Goal: Task Accomplishment & Management: Use online tool/utility

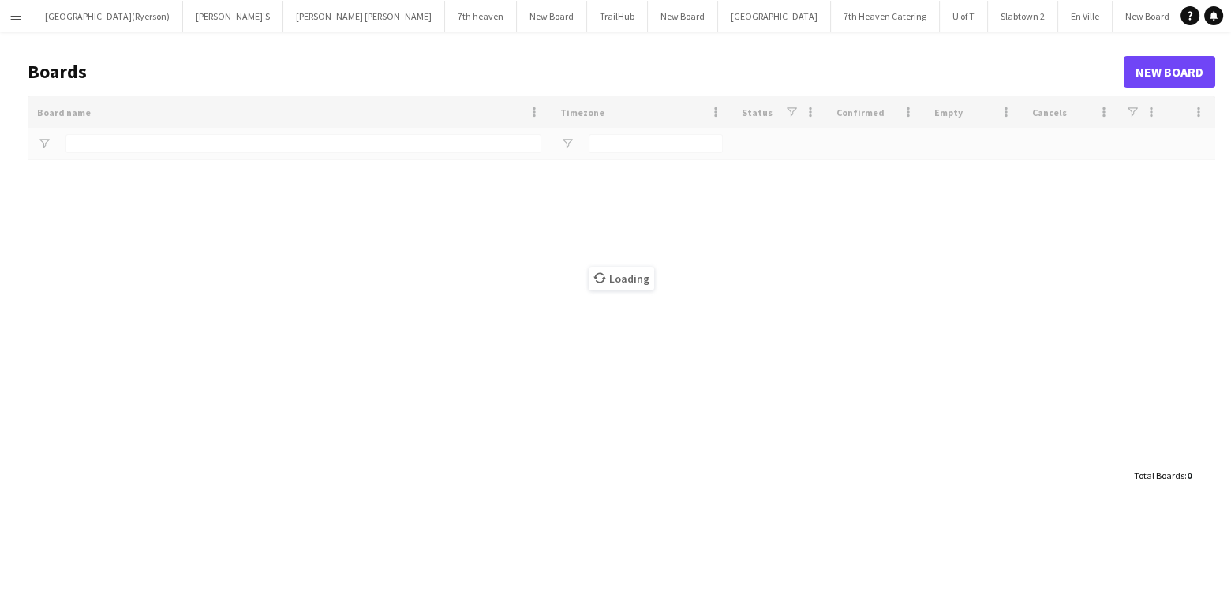
type input "****"
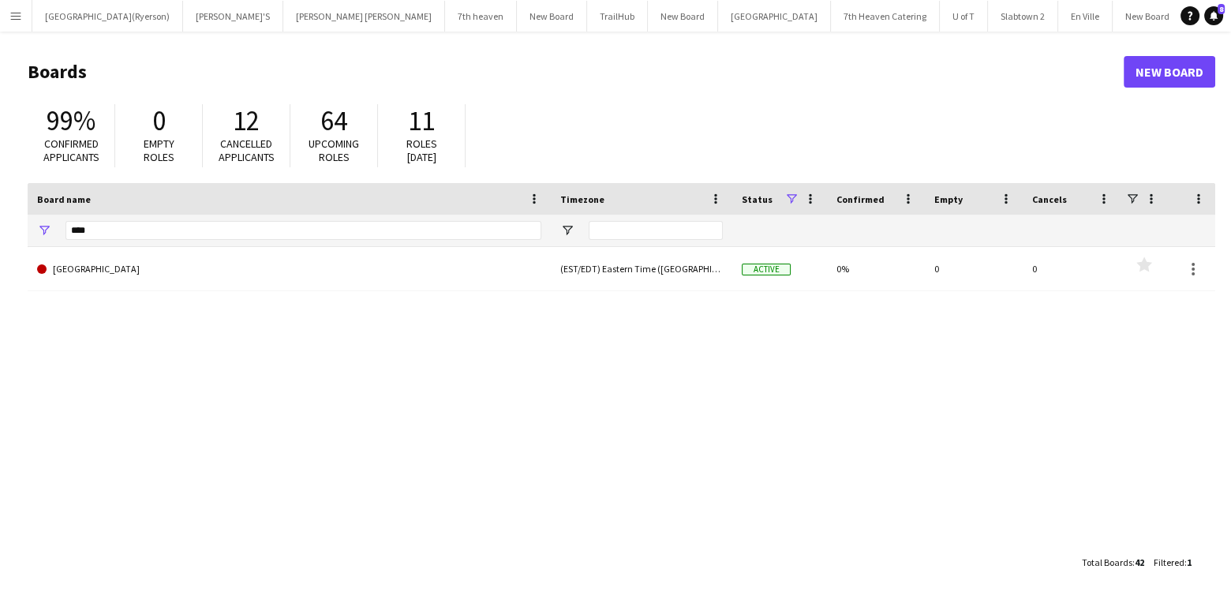
drag, startPoint x: 16, startPoint y: 10, endPoint x: 35, endPoint y: 43, distance: 38.2
click at [15, 10] on app-icon "Menu" at bounding box center [15, 15] width 13 height 13
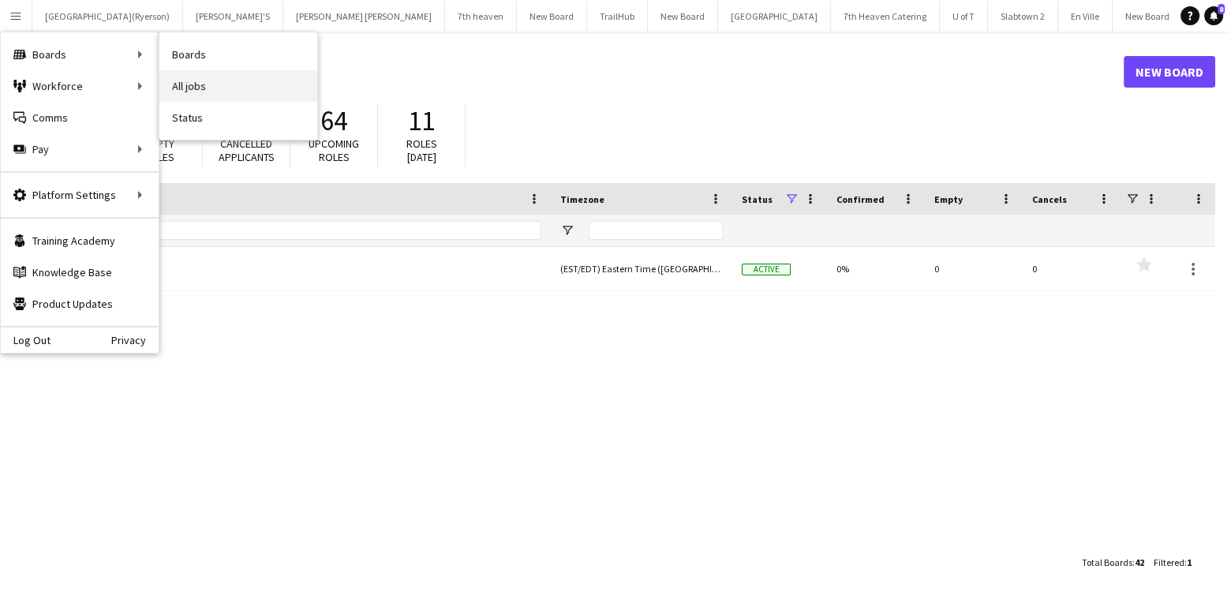
click at [182, 81] on link "All jobs" at bounding box center [238, 86] width 158 height 32
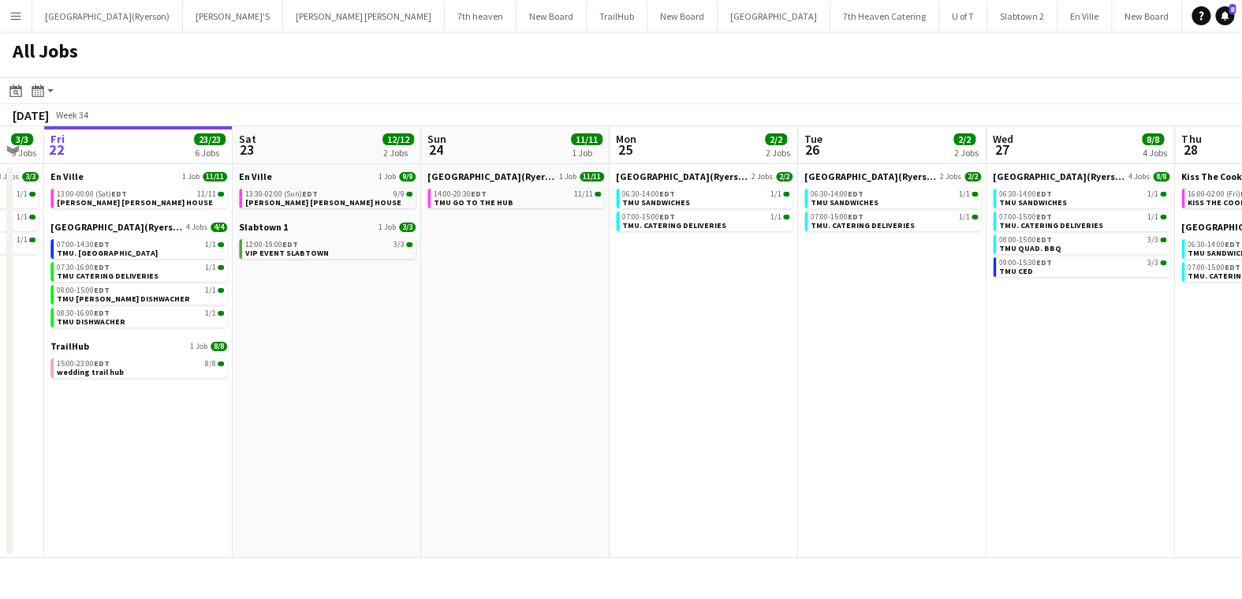
scroll to position [0, 318]
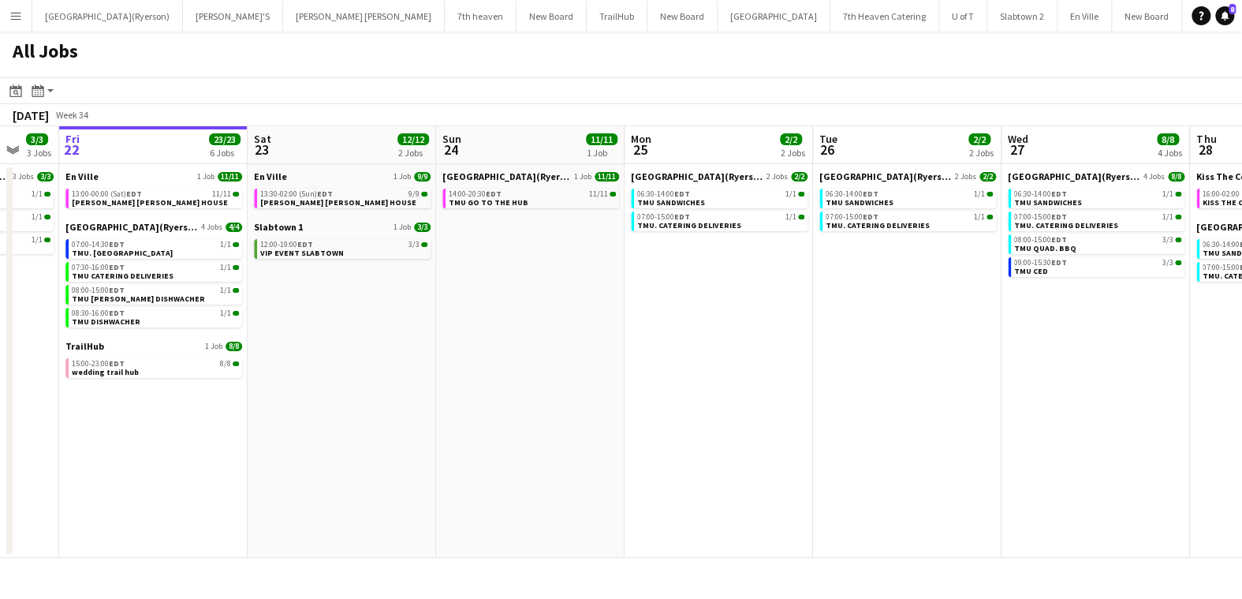
drag, startPoint x: 513, startPoint y: 298, endPoint x: 509, endPoint y: 272, distance: 26.3
click at [509, 272] on app-calendar-viewport "Wed 20 4/4 2 Jobs Thu 21 3/3 3 Jobs Fri 22 23/23 6 Jobs Sat 23 12/12 2 Jobs Sun…" at bounding box center [621, 341] width 1242 height 431
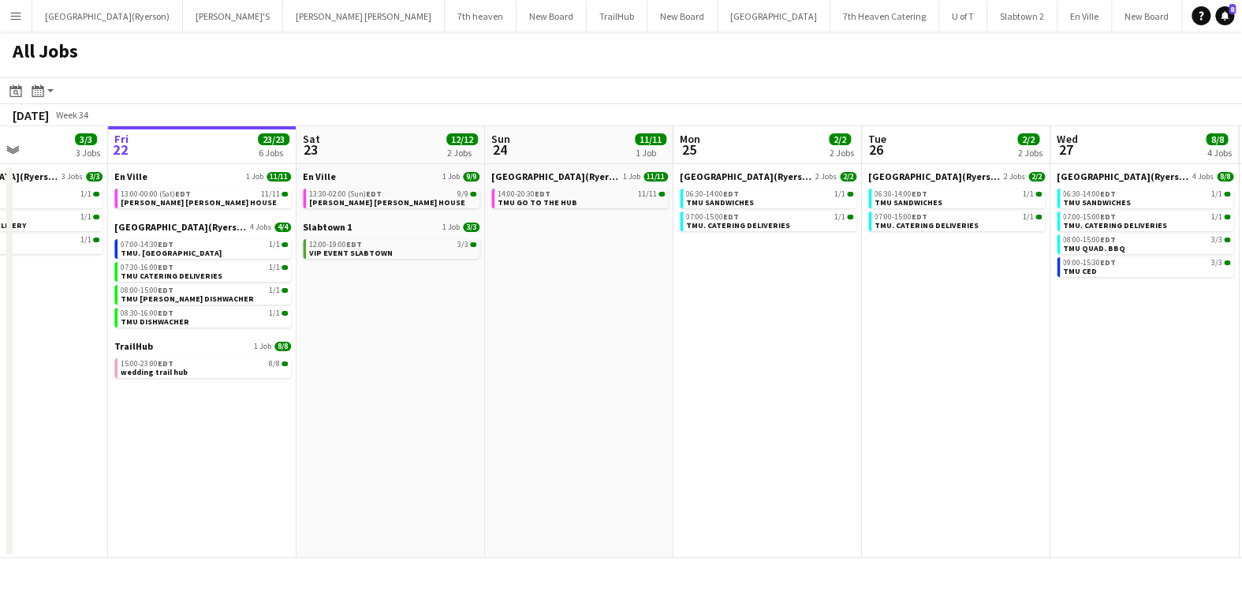
scroll to position [0, 439]
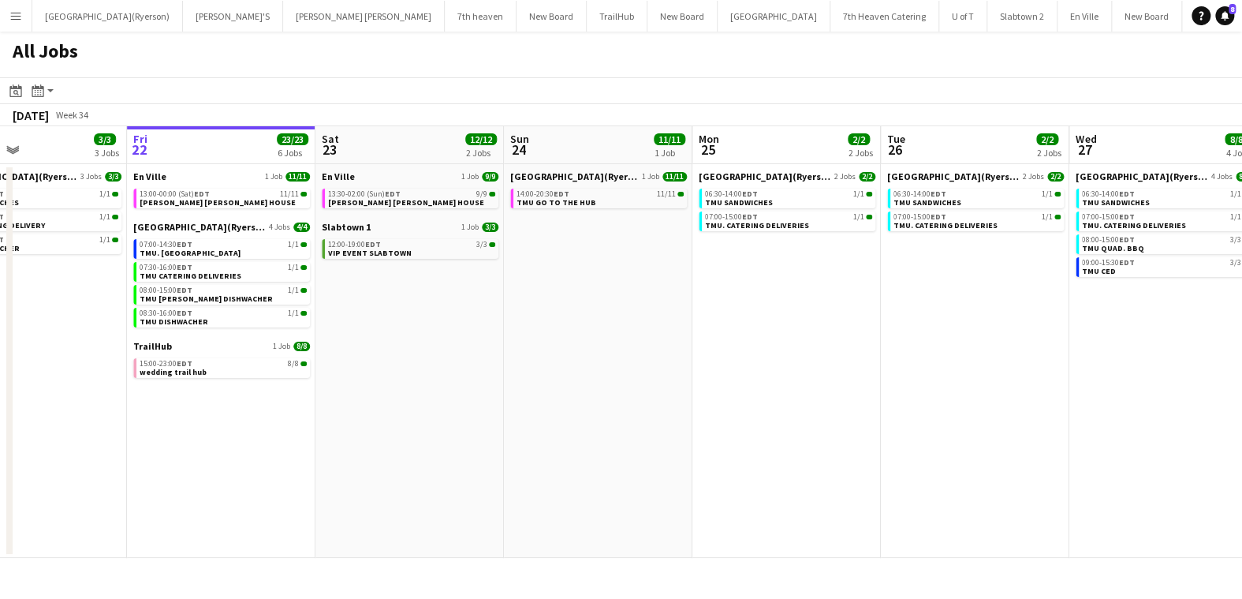
drag, startPoint x: 300, startPoint y: 287, endPoint x: 368, endPoint y: 285, distance: 67.9
click at [368, 285] on app-calendar-viewport "Tue 19 3/3 2 Jobs Wed 20 4/4 2 Jobs Thu 21 3/3 3 Jobs Fri 22 23/23 6 Jobs Sat 2…" at bounding box center [621, 341] width 1242 height 431
click at [385, 200] on span "[PERSON_NAME] [PERSON_NAME] HOUSE" at bounding box center [406, 202] width 156 height 10
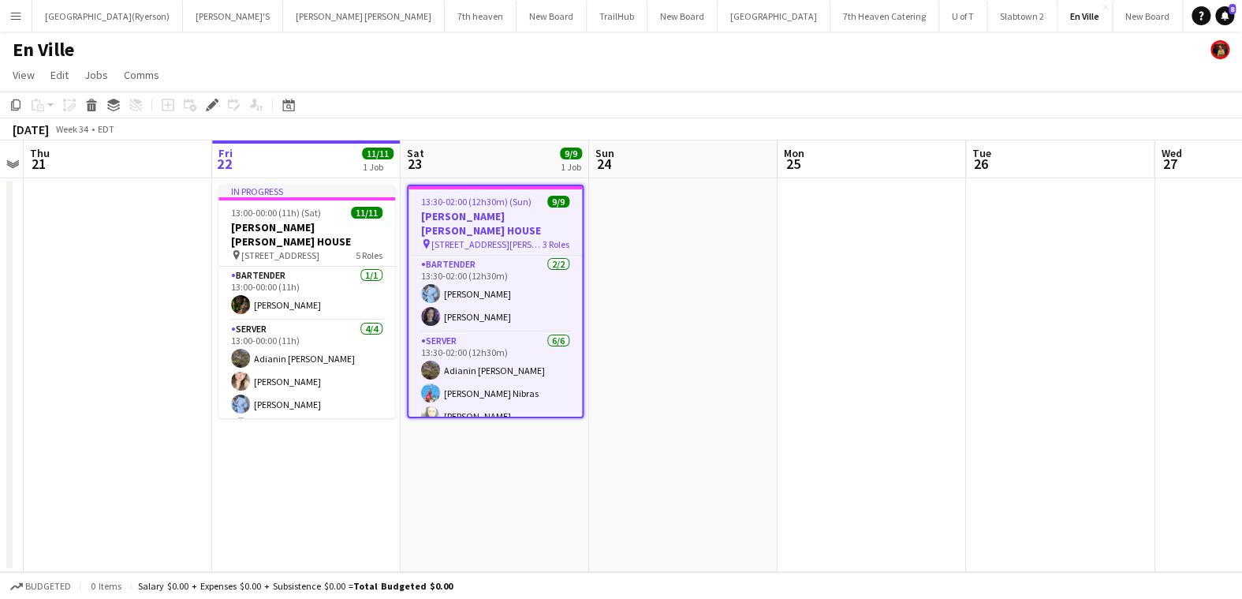
click at [14, 17] on app-icon "Menu" at bounding box center [15, 15] width 13 height 13
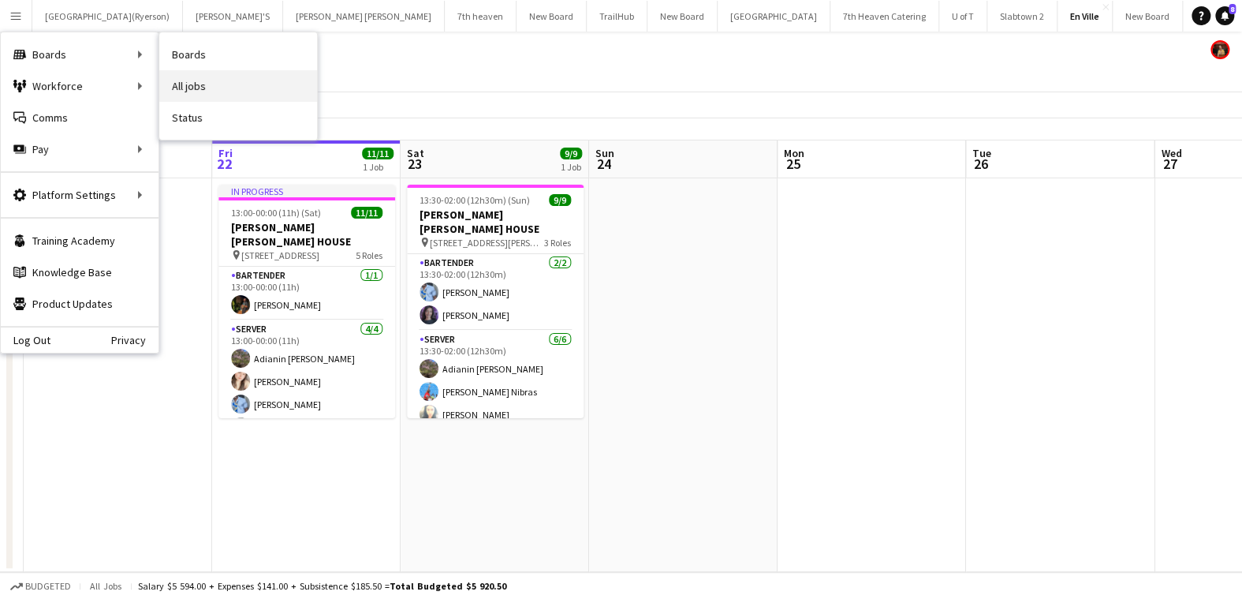
click at [193, 85] on link "All jobs" at bounding box center [238, 86] width 158 height 32
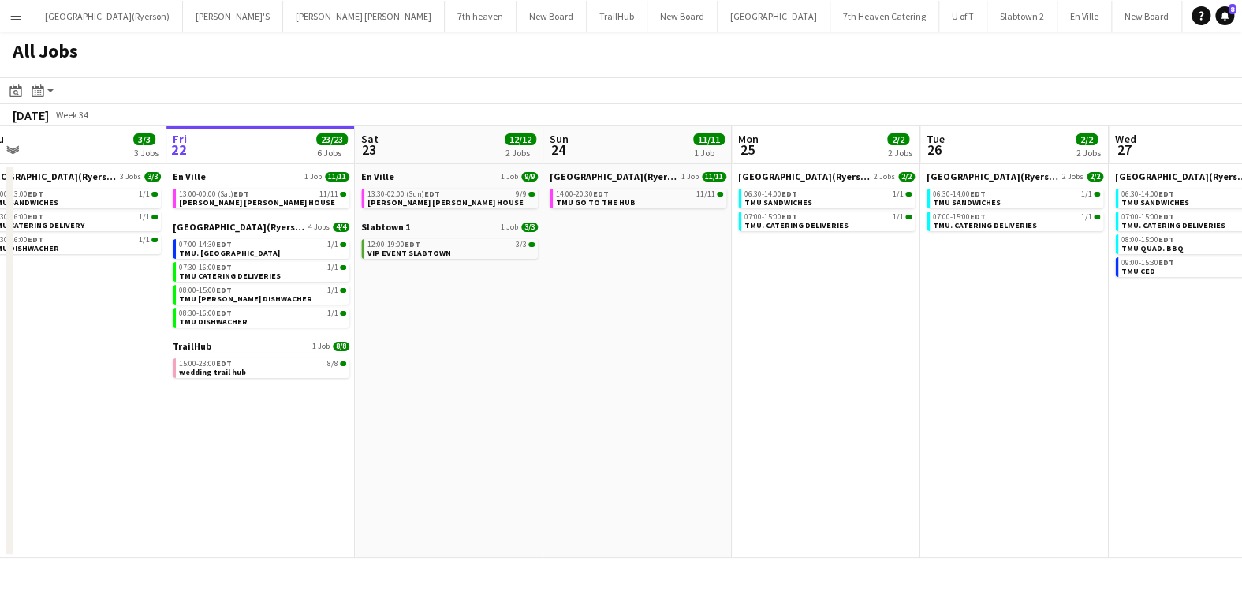
drag, startPoint x: 591, startPoint y: 346, endPoint x: 516, endPoint y: 332, distance: 76.1
click at [566, 350] on app-calendar-viewport "Tue 19 3/3 2 Jobs Wed 20 4/4 2 Jobs Thu 21 3/3 3 Jobs Fri 22 23/23 6 Jobs Sat 2…" at bounding box center [621, 341] width 1242 height 431
click at [394, 259] on div "Slabtown 1 1 Job [DATE] 12:00-19:00 EDT 3/3 VIP EVENT SLABTOWN" at bounding box center [447, 241] width 177 height 41
click at [394, 247] on span "12:00-19:00 EDT" at bounding box center [391, 245] width 53 height 8
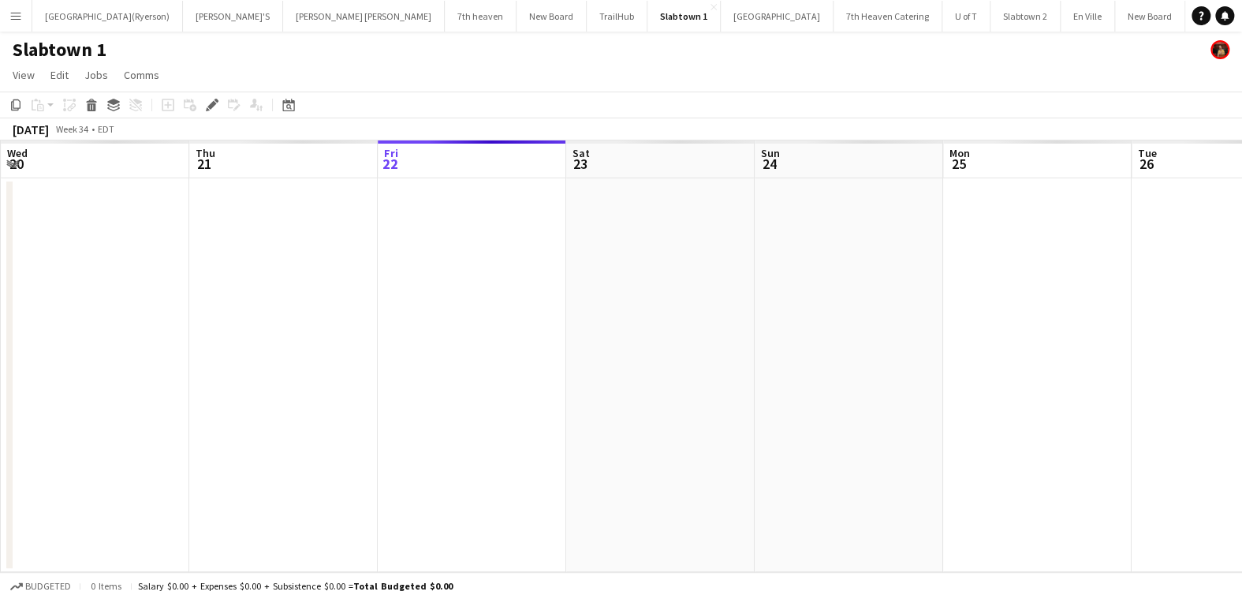
scroll to position [0, 542]
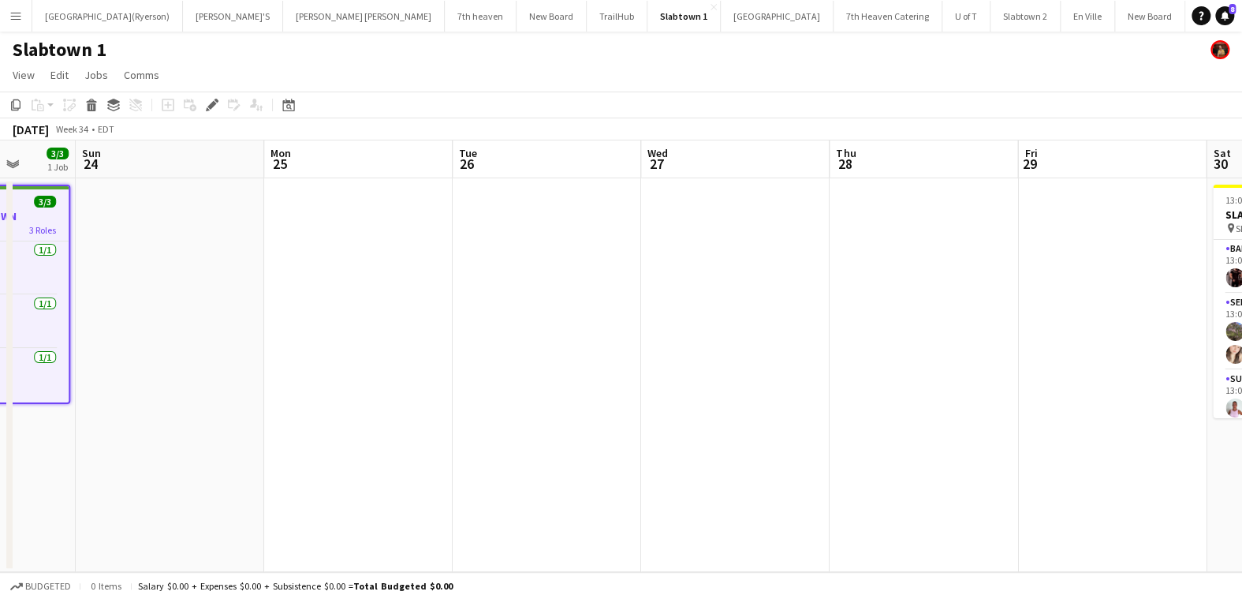
drag, startPoint x: 1008, startPoint y: 357, endPoint x: 510, endPoint y: 367, distance: 498.6
click at [510, 367] on app-calendar-viewport "Wed 20 Thu 21 Fri 22 Sat 23 3/3 1 Job Sun 24 Mon 25 Tue 26 Wed 27 Thu 28 Fri 29…" at bounding box center [621, 355] width 1242 height 431
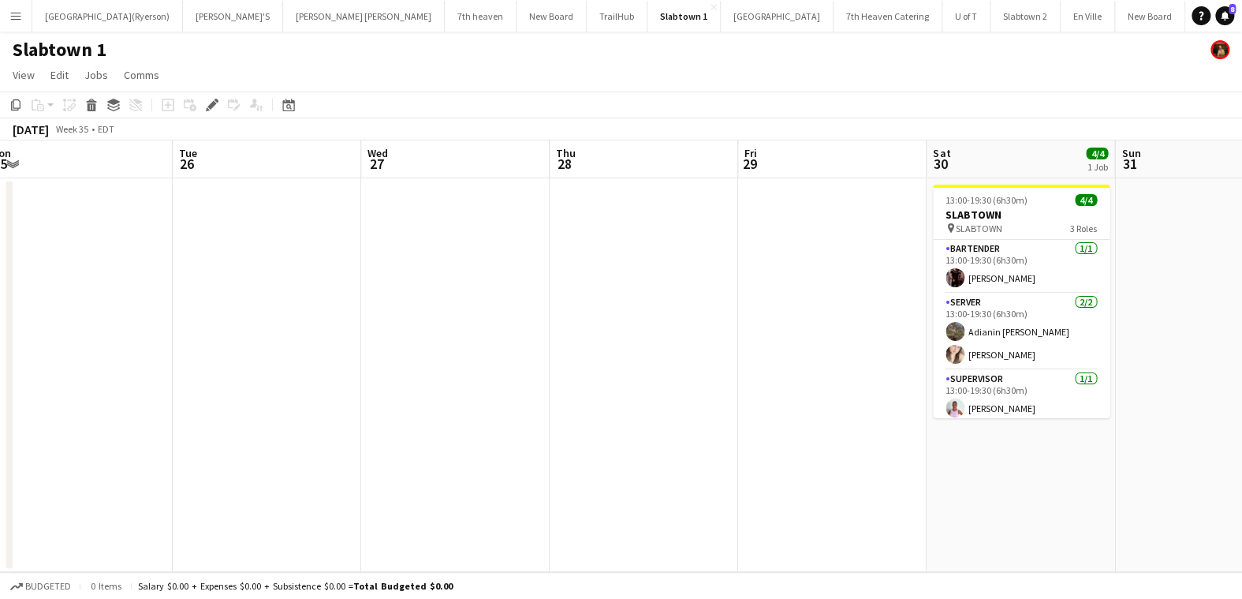
scroll to position [0, 584]
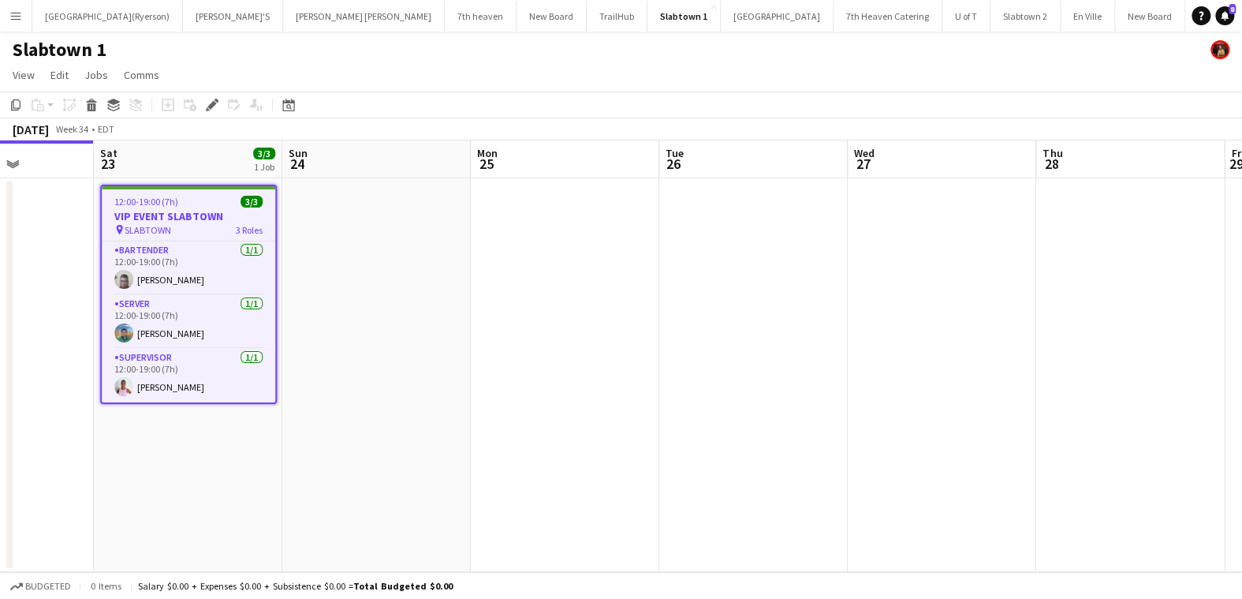
drag, startPoint x: 651, startPoint y: 354, endPoint x: 1122, endPoint y: 368, distance: 471.1
click at [1124, 367] on app-calendar-viewport "Wed 20 Thu 21 Fri 22 Sat 23 3/3 1 Job Sun 24 Mon 25 Tue 26 Wed 27 Thu 28 Fri 29…" at bounding box center [621, 355] width 1242 height 431
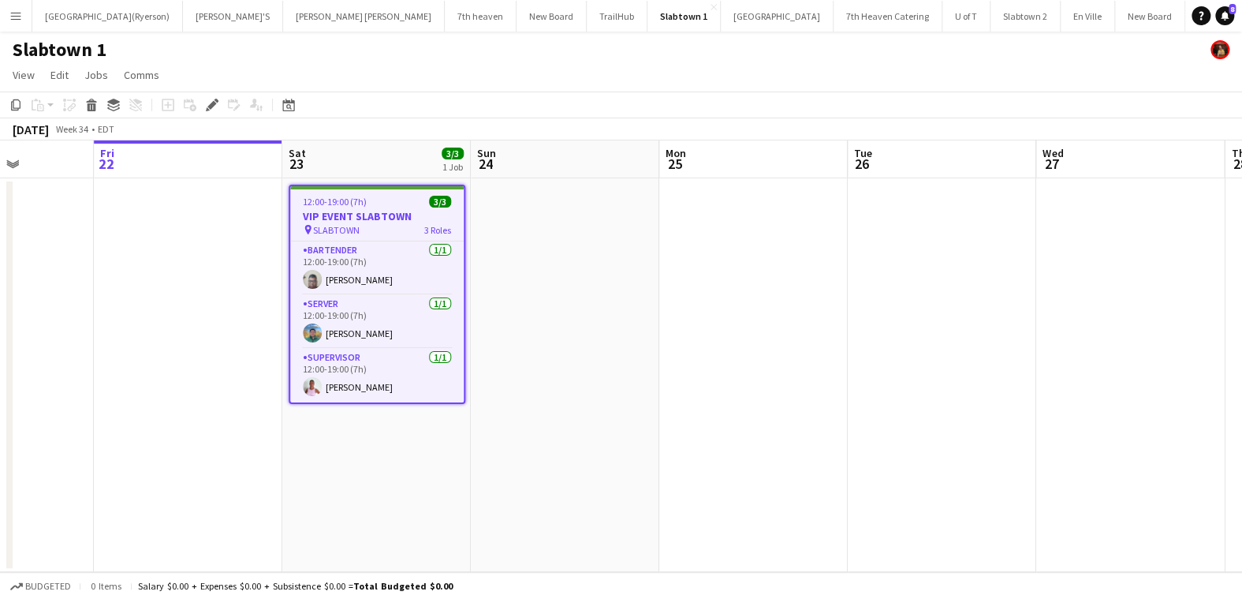
scroll to position [0, 471]
click at [21, 17] on app-icon "Menu" at bounding box center [15, 15] width 13 height 13
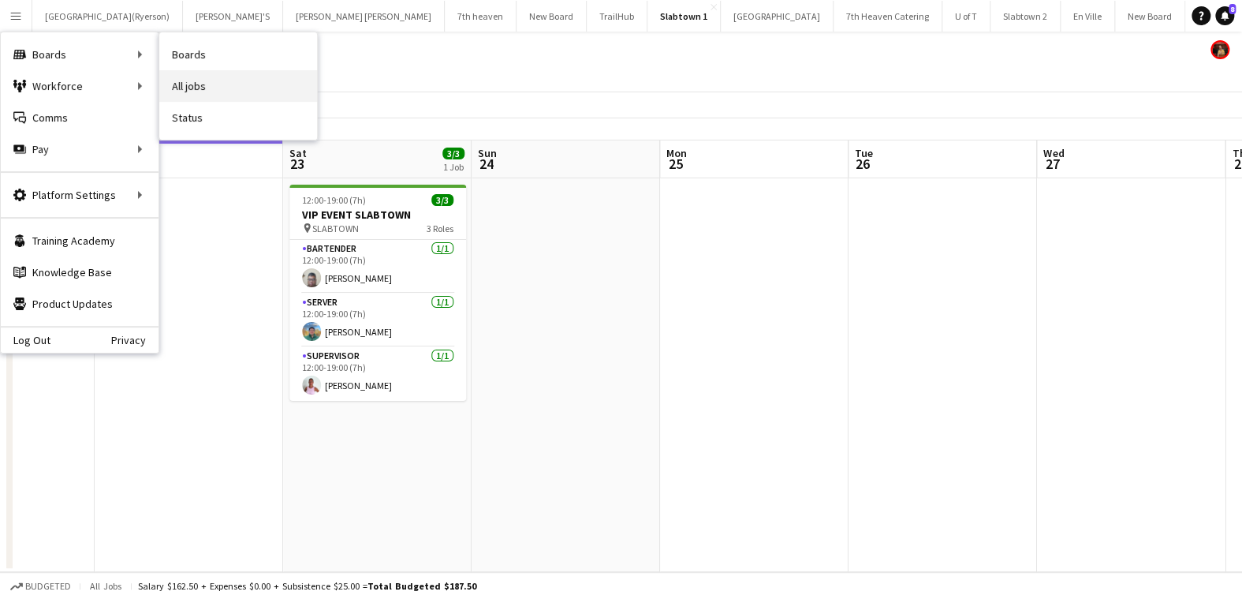
click at [207, 95] on link "All jobs" at bounding box center [238, 86] width 158 height 32
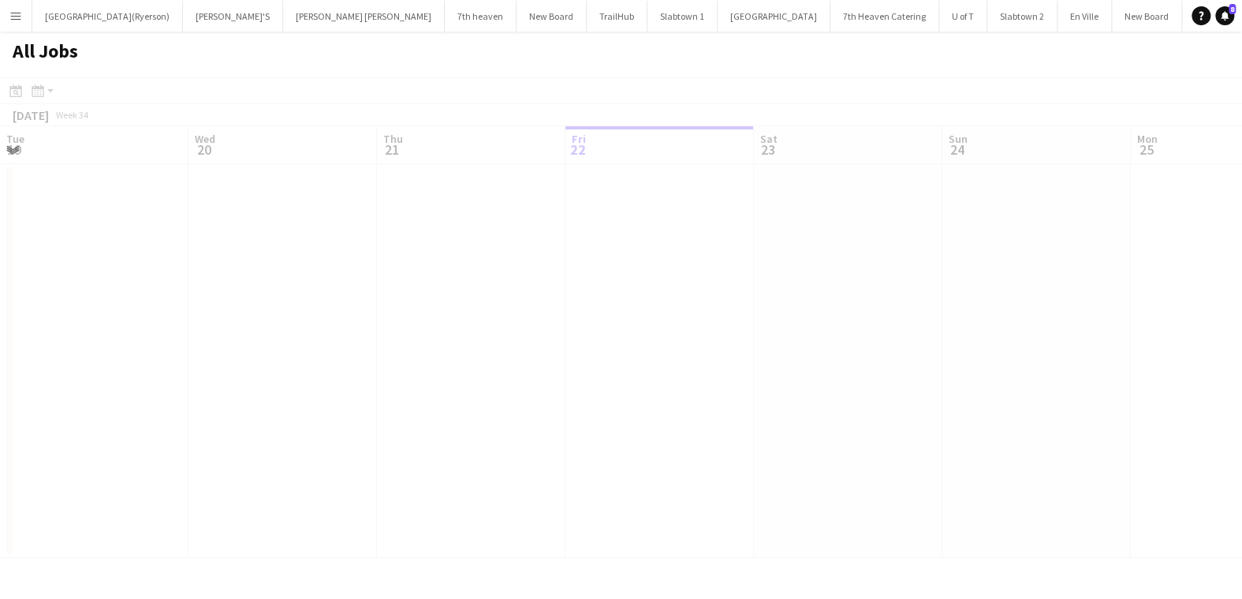
scroll to position [0, 376]
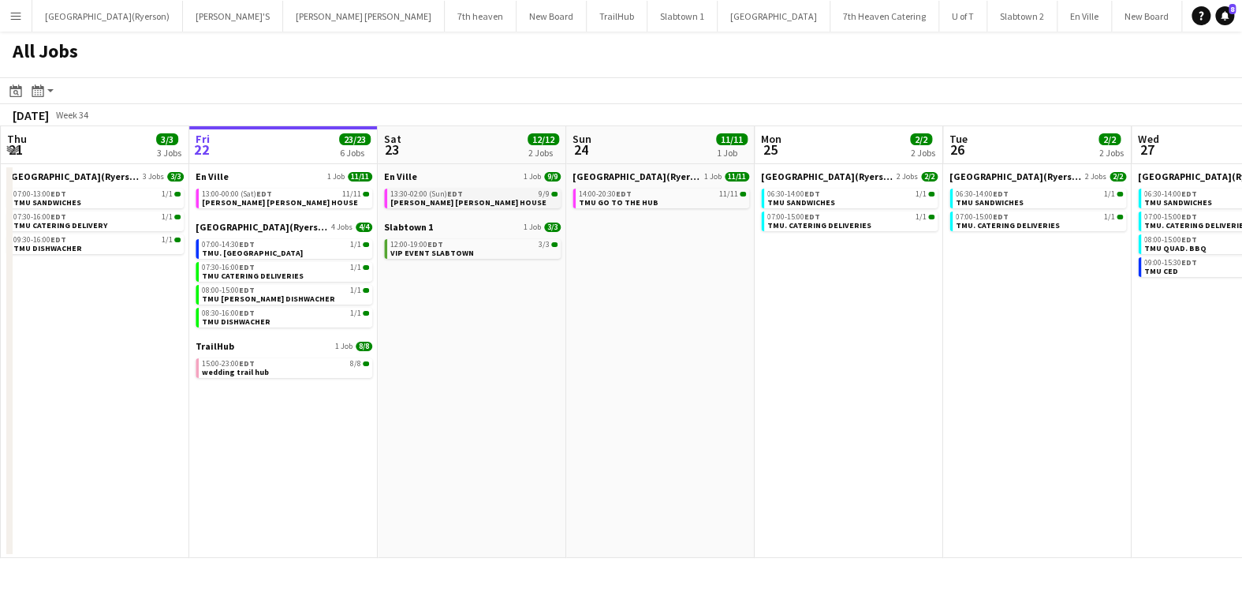
click at [427, 192] on span "13:30-02:00 (Sun) EDT" at bounding box center [426, 194] width 73 height 8
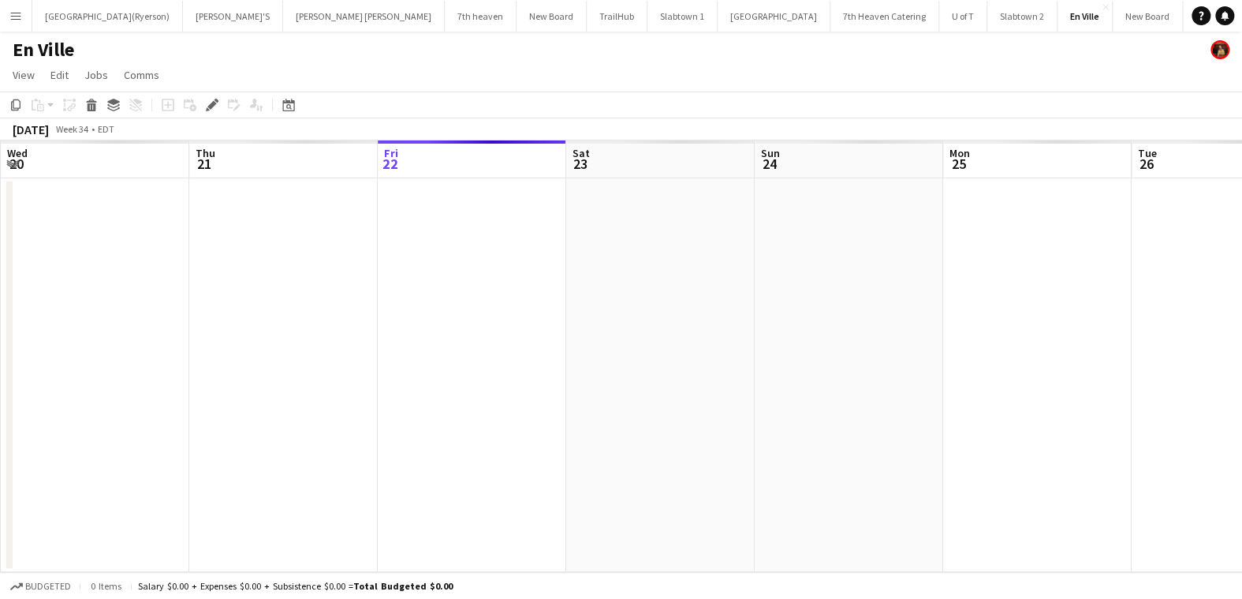
scroll to position [0, 542]
